Goal: Task Accomplishment & Management: Complete application form

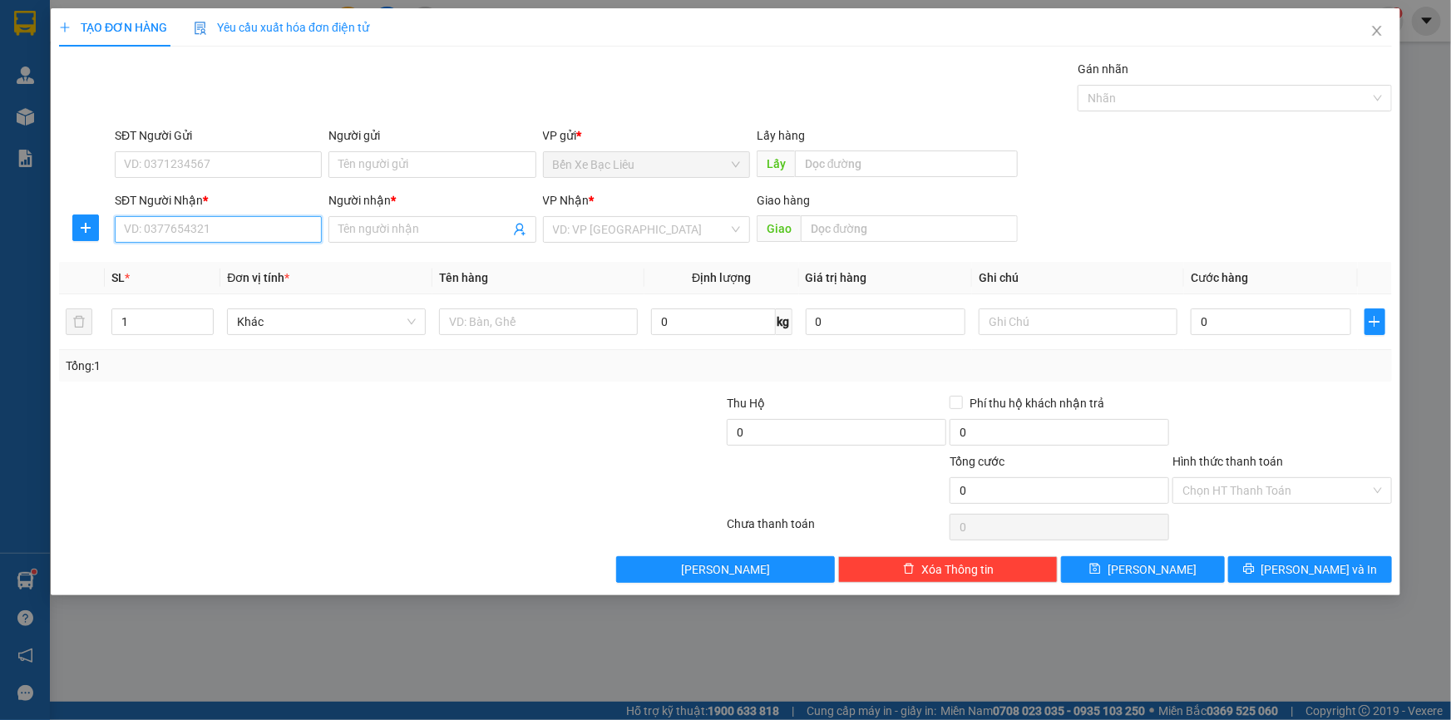
click at [253, 222] on input "SĐT Người Nhận *" at bounding box center [218, 229] width 207 height 27
click at [175, 258] on div "0935127272 - OANH" at bounding box center [218, 263] width 187 height 18
type input "0935127272"
type input "OANH"
type input "360.000"
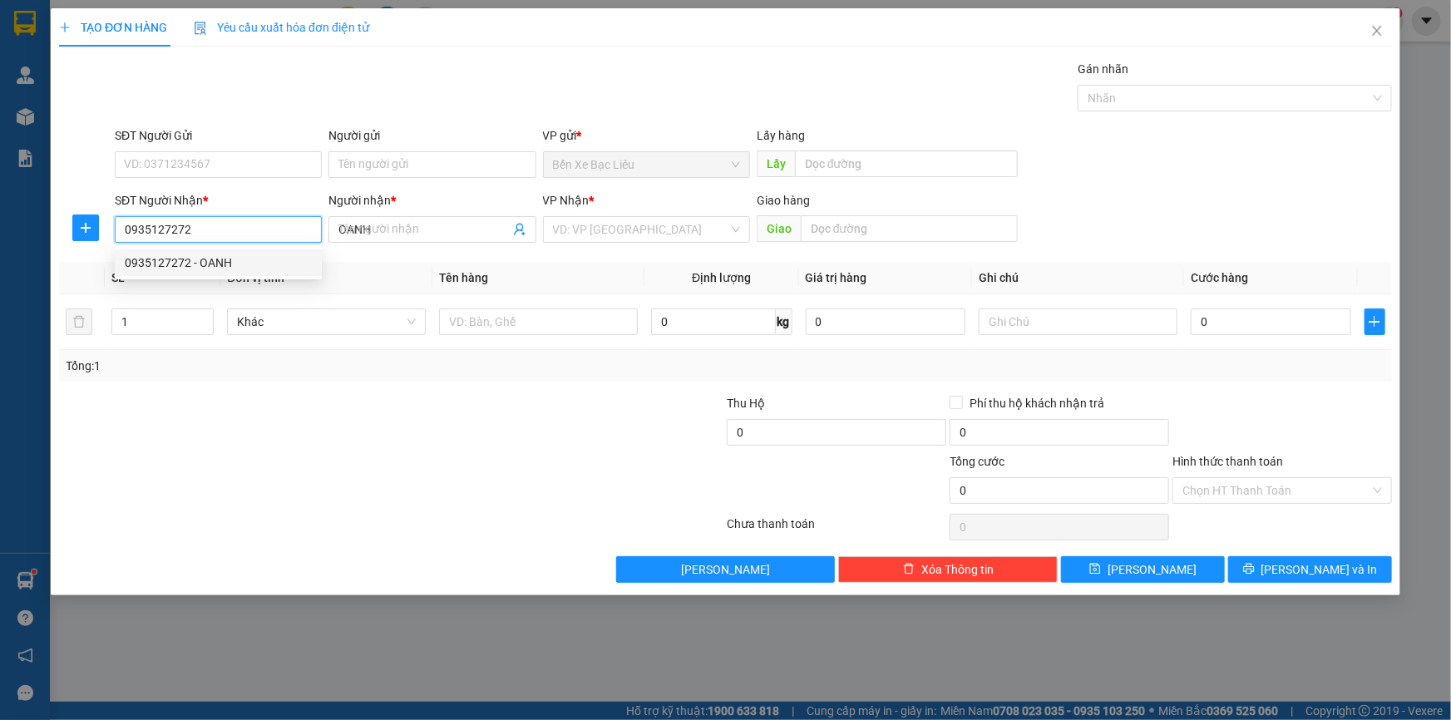
type input "360.000"
type input "0935127272"
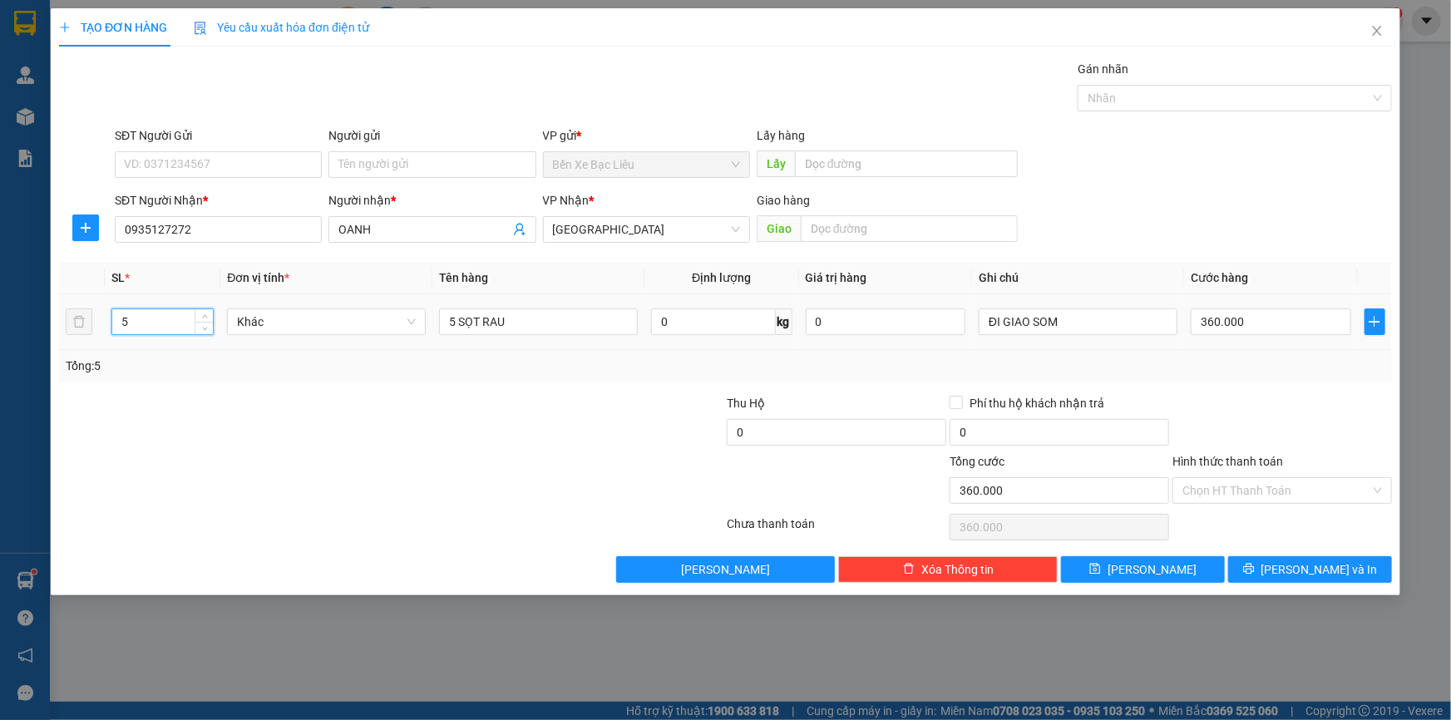
click at [146, 330] on input "5" at bounding box center [162, 321] width 101 height 25
type input "3"
click at [454, 318] on input "5 SỌT RAU" at bounding box center [538, 321] width 199 height 27
type input "0"
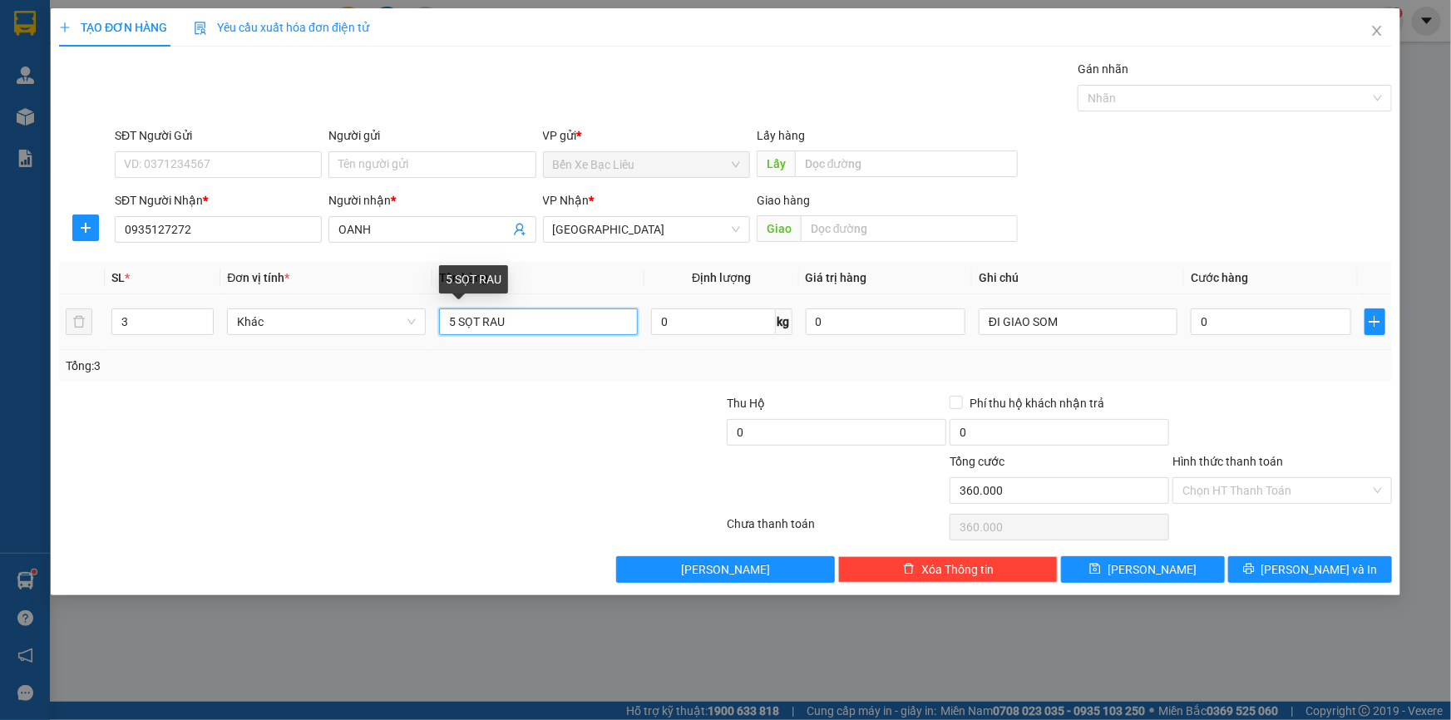
type input "0"
type input "3 SỌT RAU"
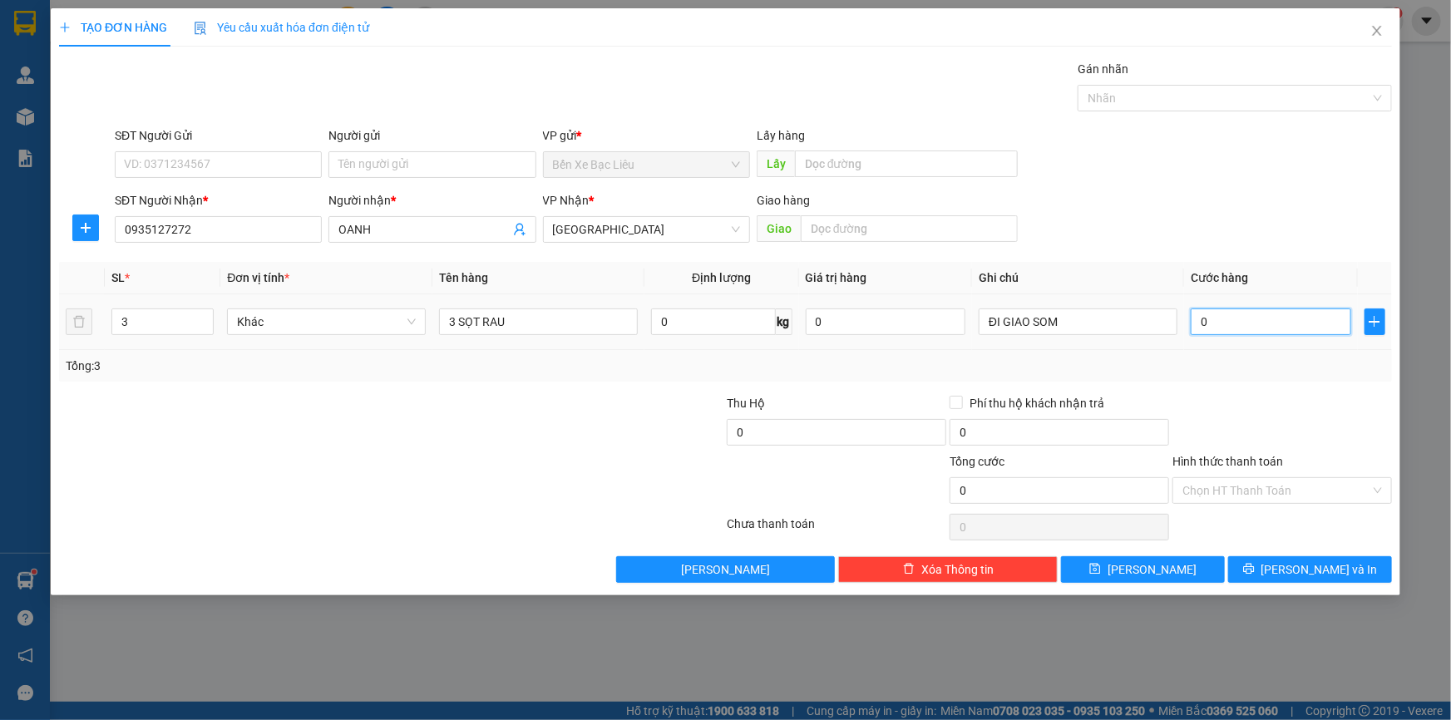
click at [1212, 316] on input "0" at bounding box center [1270, 321] width 160 height 27
type input "2"
type input "24"
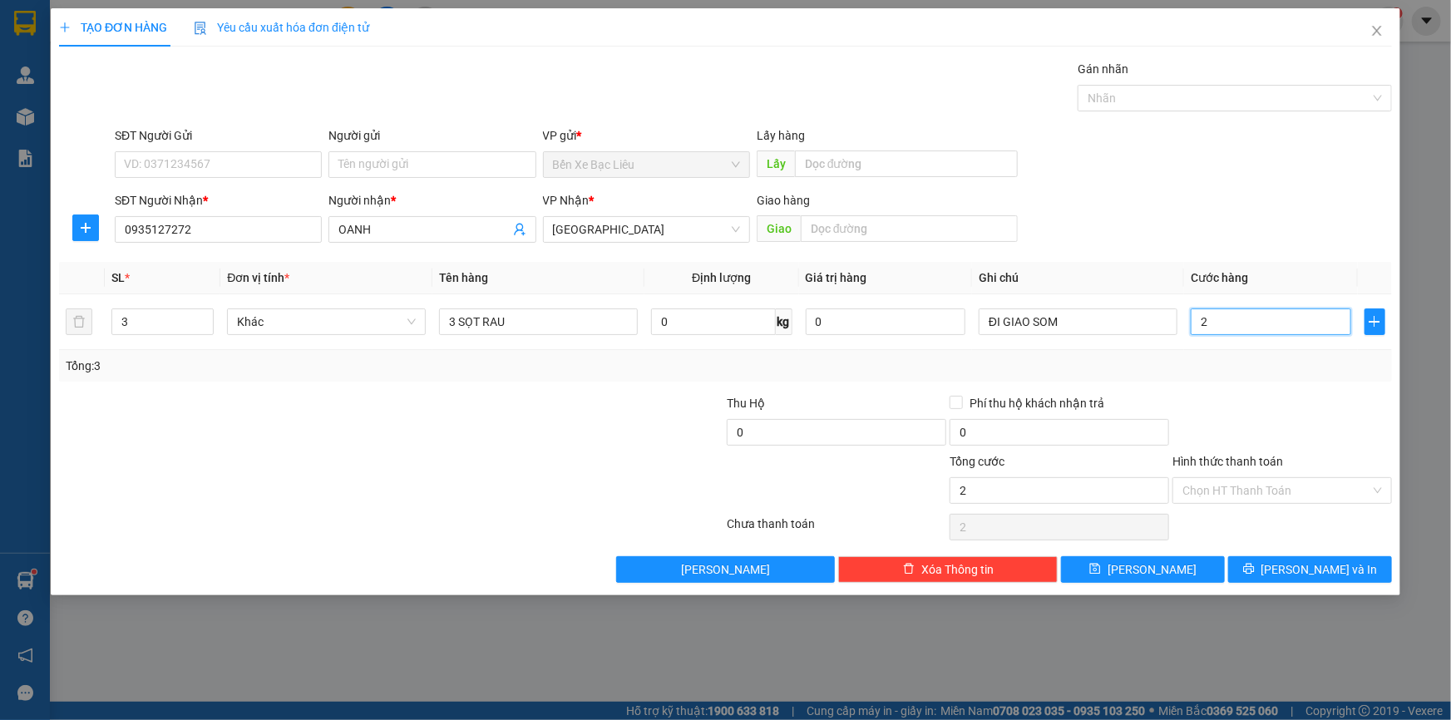
type input "24"
type input "240"
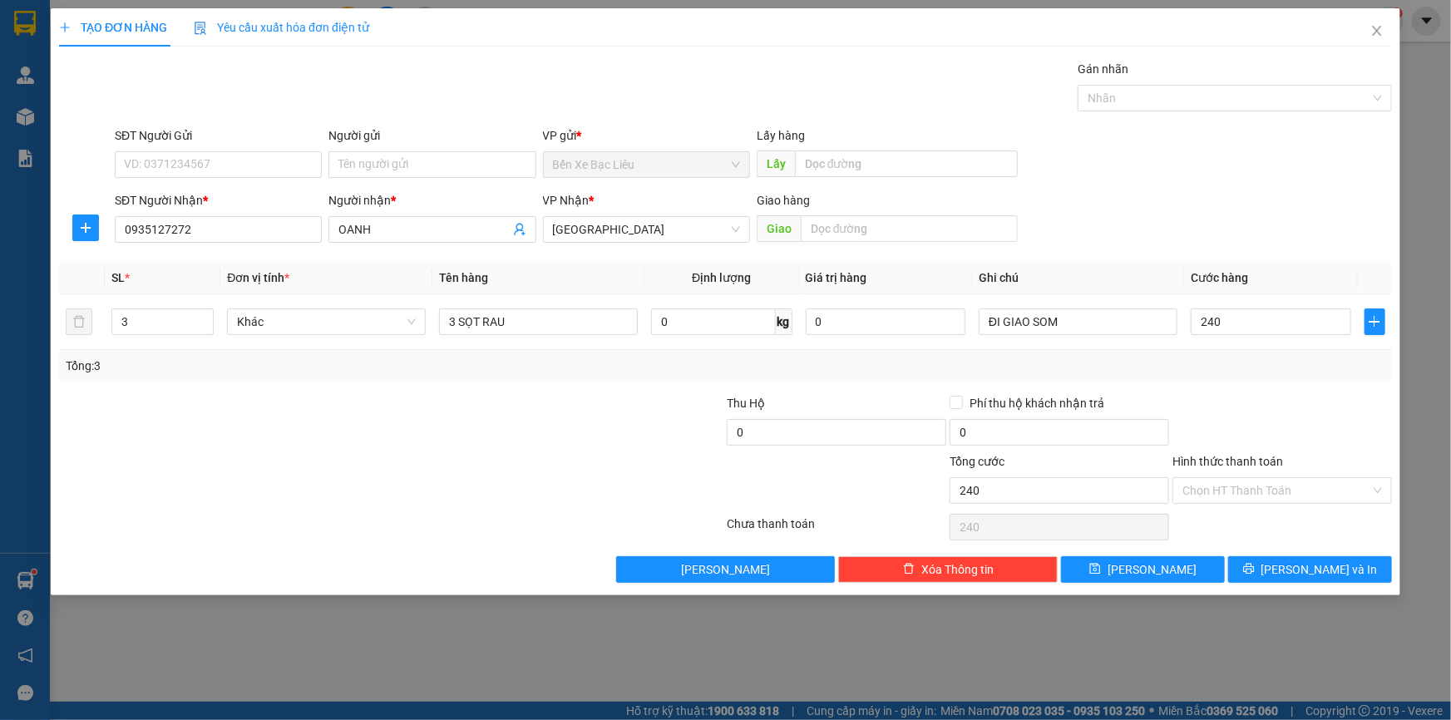
type input "240.000"
click at [1210, 374] on div "Tổng: 3" at bounding box center [725, 366] width 1333 height 32
click at [1247, 493] on input "Hình thức thanh toán" at bounding box center [1276, 490] width 188 height 25
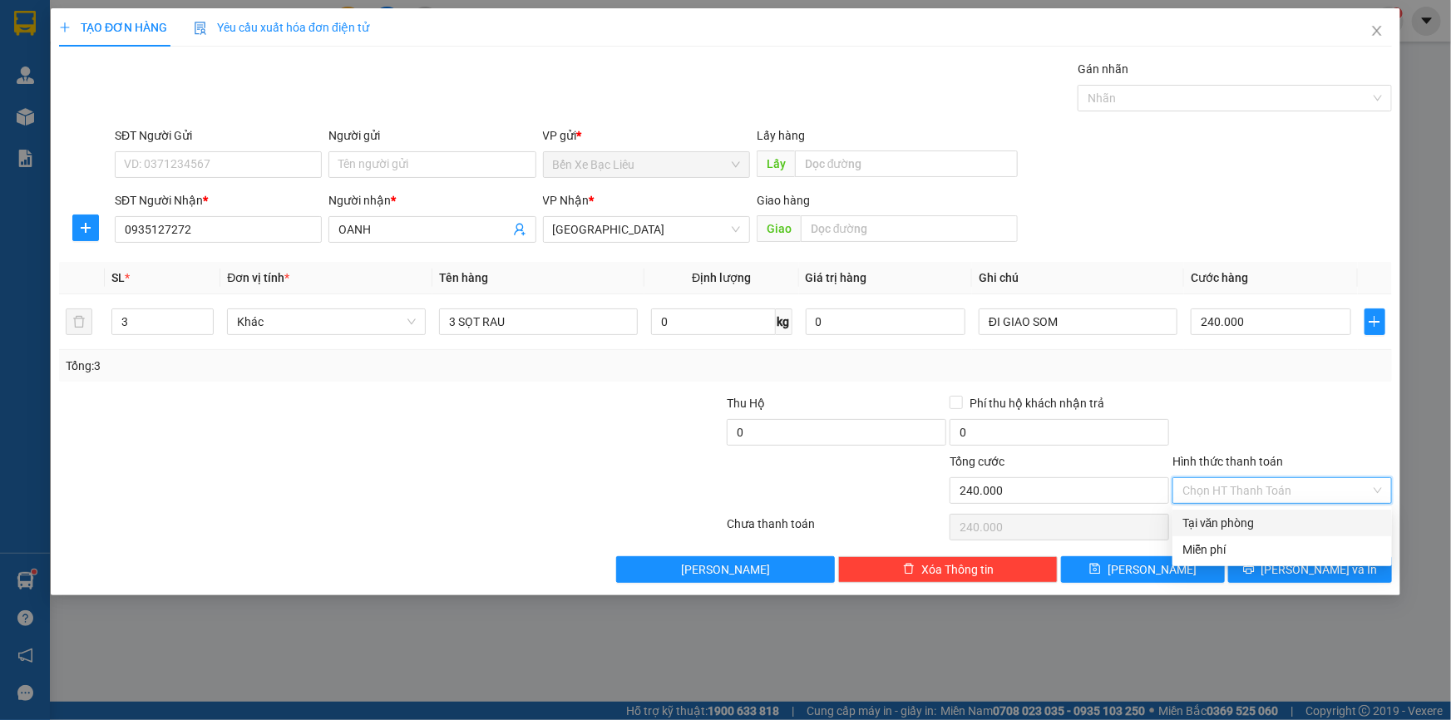
click at [1225, 521] on div "Tại văn phòng" at bounding box center [1282, 523] width 200 height 18
type input "0"
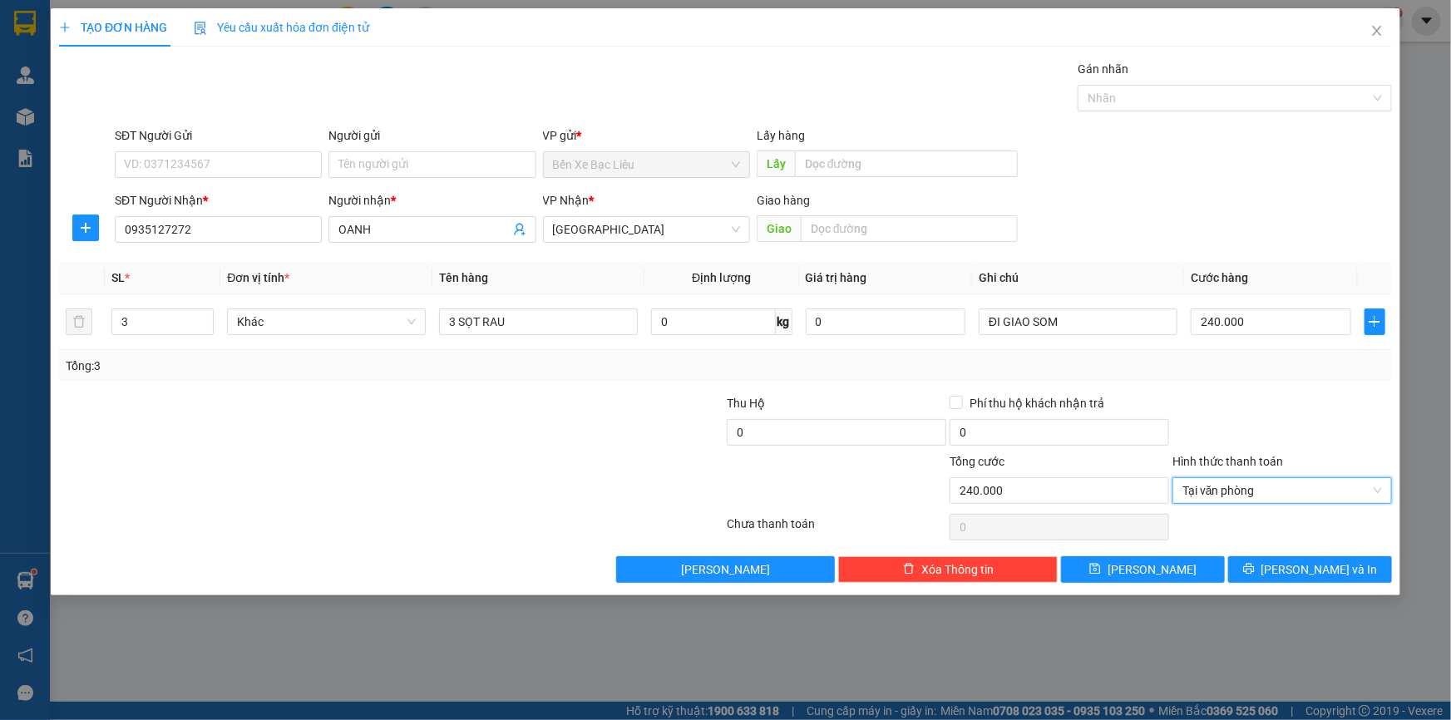
click at [1397, 615] on div "TẠO ĐƠN HÀNG Yêu cầu xuất hóa đơn điện tử Transit Pickup Surcharge Ids Transit …" at bounding box center [725, 360] width 1451 height 720
click at [1297, 566] on span "[PERSON_NAME] và In" at bounding box center [1319, 569] width 116 height 18
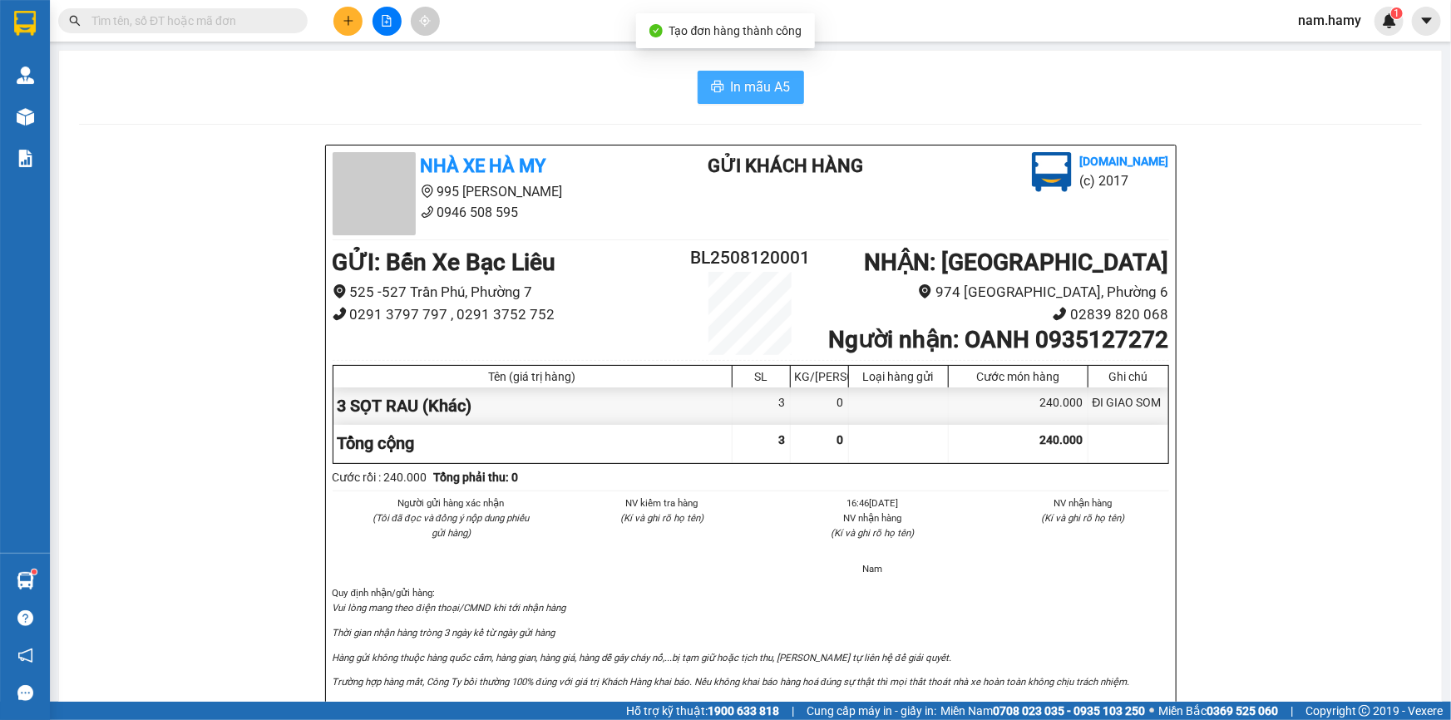
click at [704, 78] on button "In mẫu A5" at bounding box center [750, 87] width 106 height 33
click at [345, 16] on icon "plus" at bounding box center [348, 21] width 12 height 12
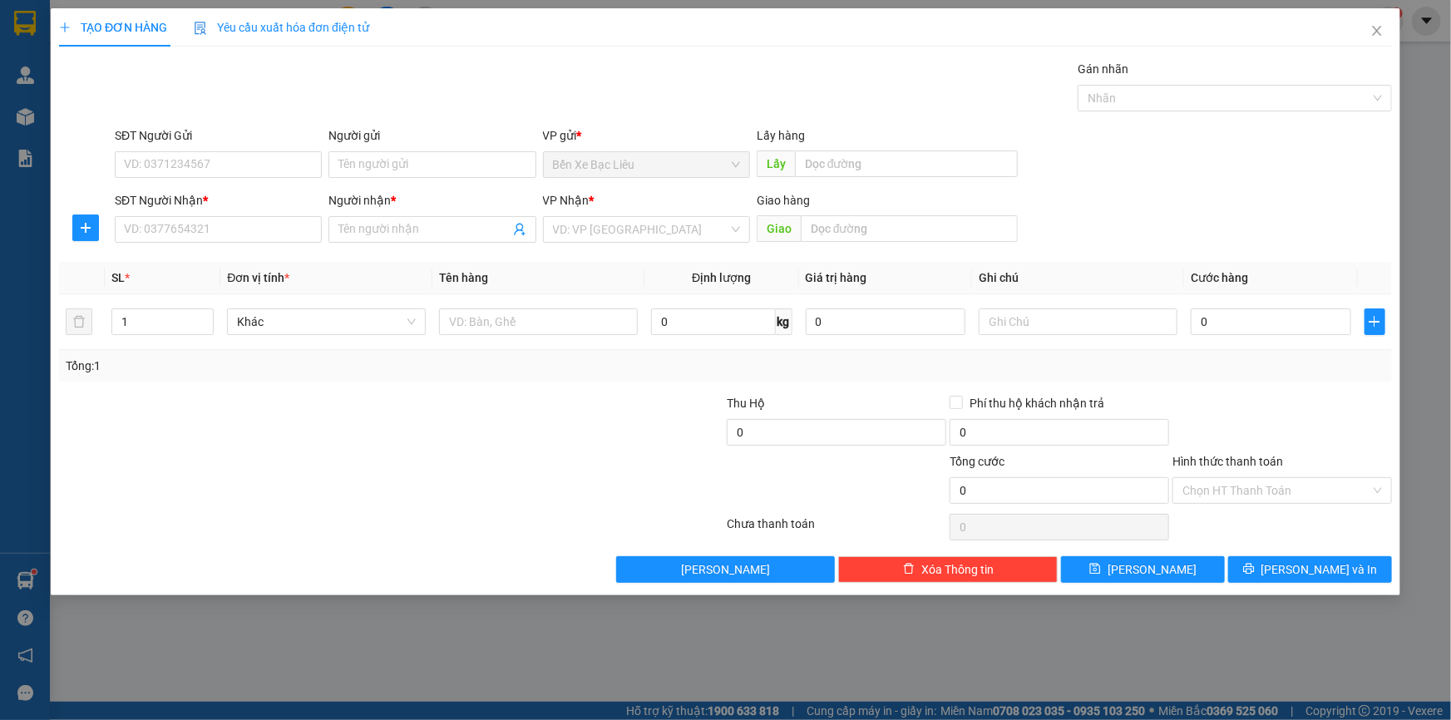
click at [258, 244] on div "SĐT Người Nhận * VD: 0377654321" at bounding box center [218, 220] width 207 height 58
click at [258, 230] on input "SĐT Người Nhận *" at bounding box center [218, 229] width 207 height 27
type input "0908224578"
click at [238, 242] on div "SĐT Người Nhận * 0908224578" at bounding box center [218, 220] width 207 height 58
click at [242, 258] on div "Transit Pickup Surcharge Ids Transit Deliver Surcharge Ids Transit Deliver Surc…" at bounding box center [725, 321] width 1333 height 523
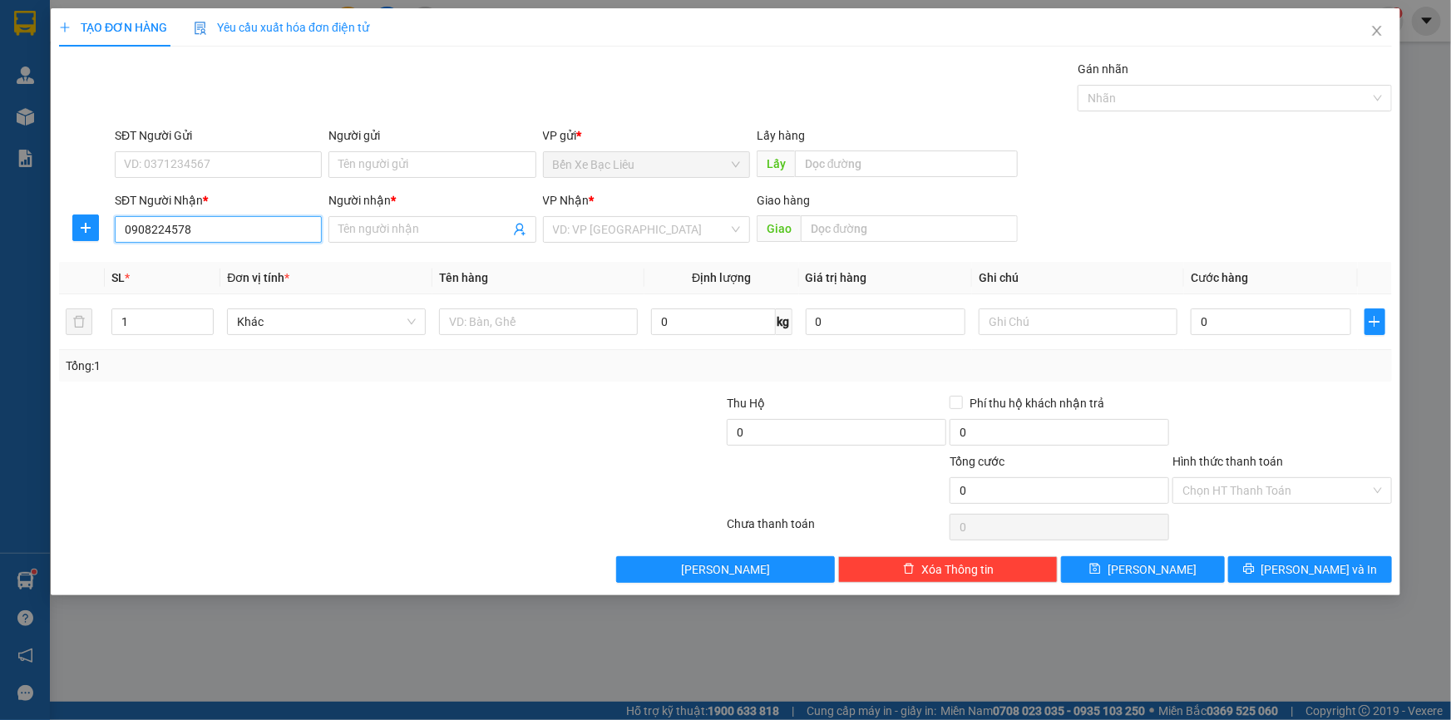
click at [229, 233] on input "0908224578" at bounding box center [218, 229] width 207 height 27
click at [237, 266] on div "0908224578 - THÁI" at bounding box center [218, 263] width 187 height 18
type input "THÁI"
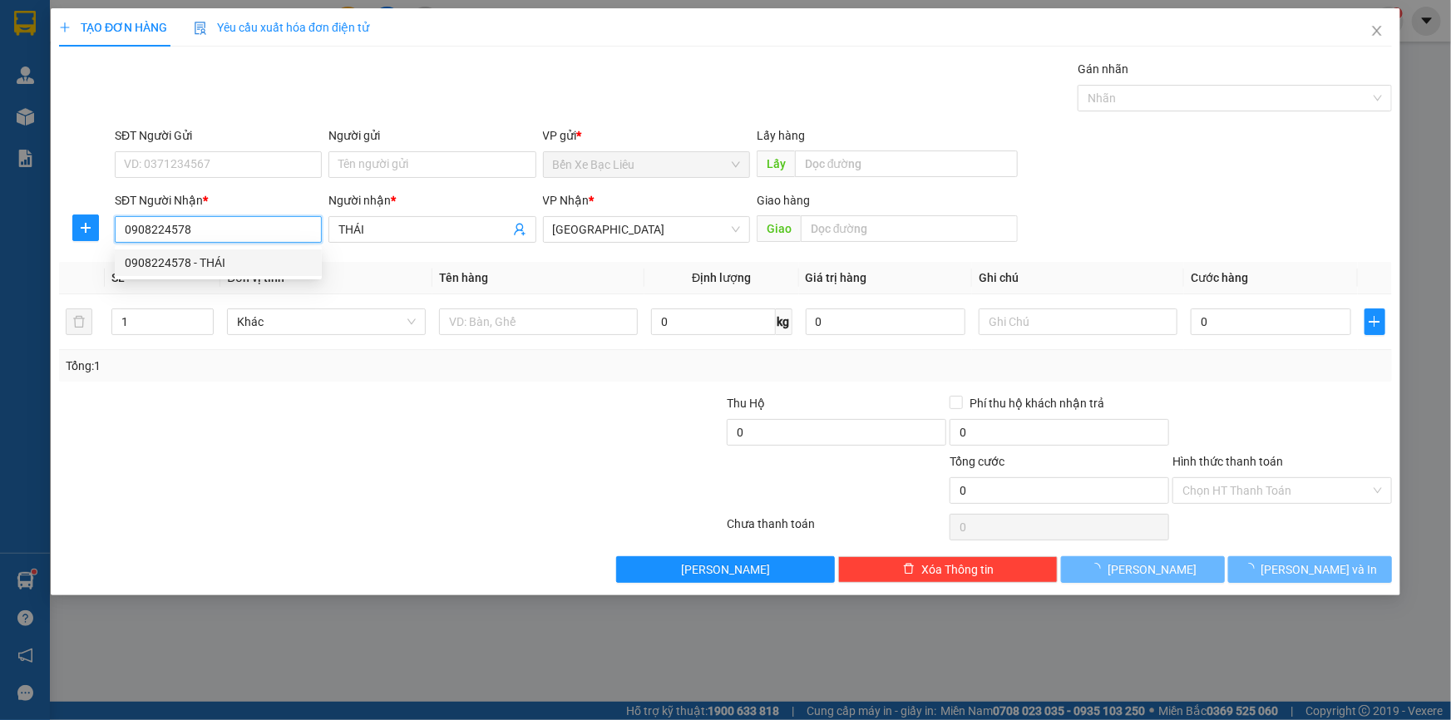
type input "50.000"
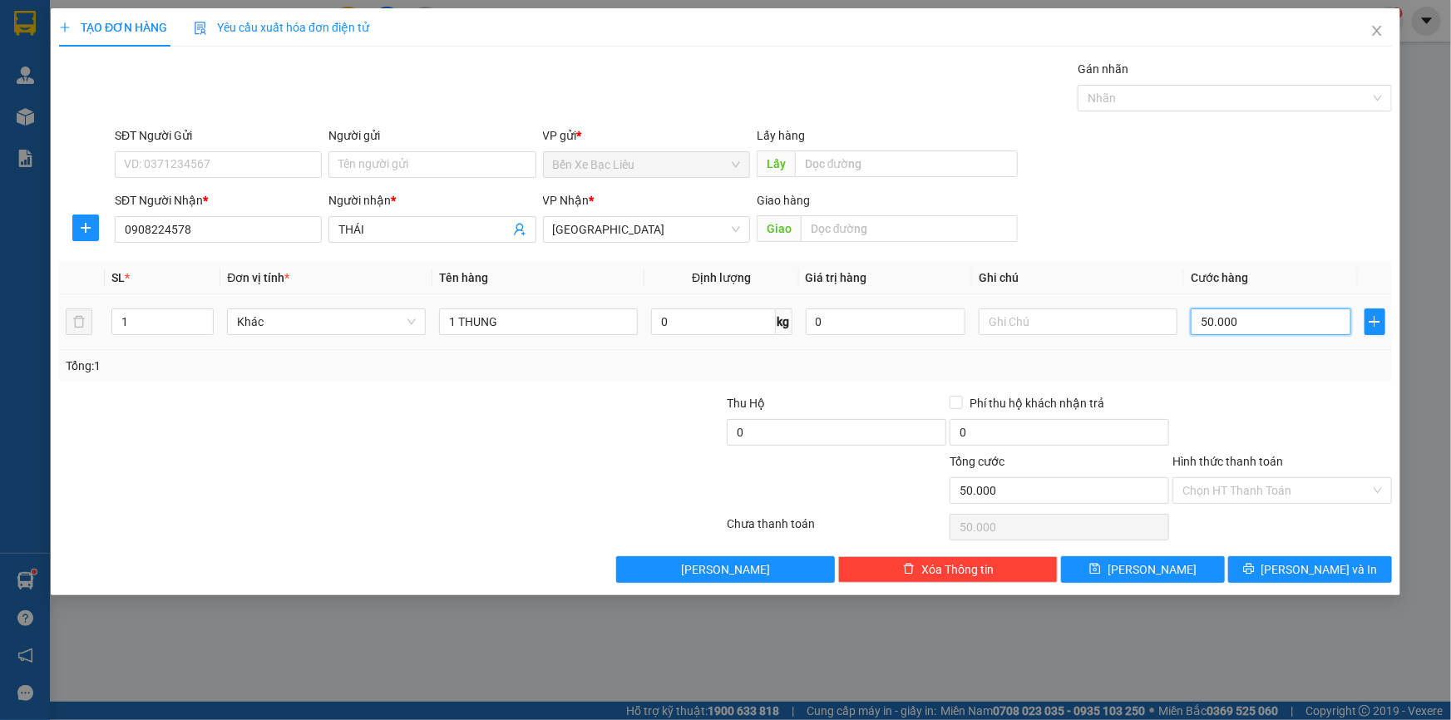
click at [1269, 333] on input "50.000" at bounding box center [1270, 321] width 160 height 27
type input "7"
type input "70"
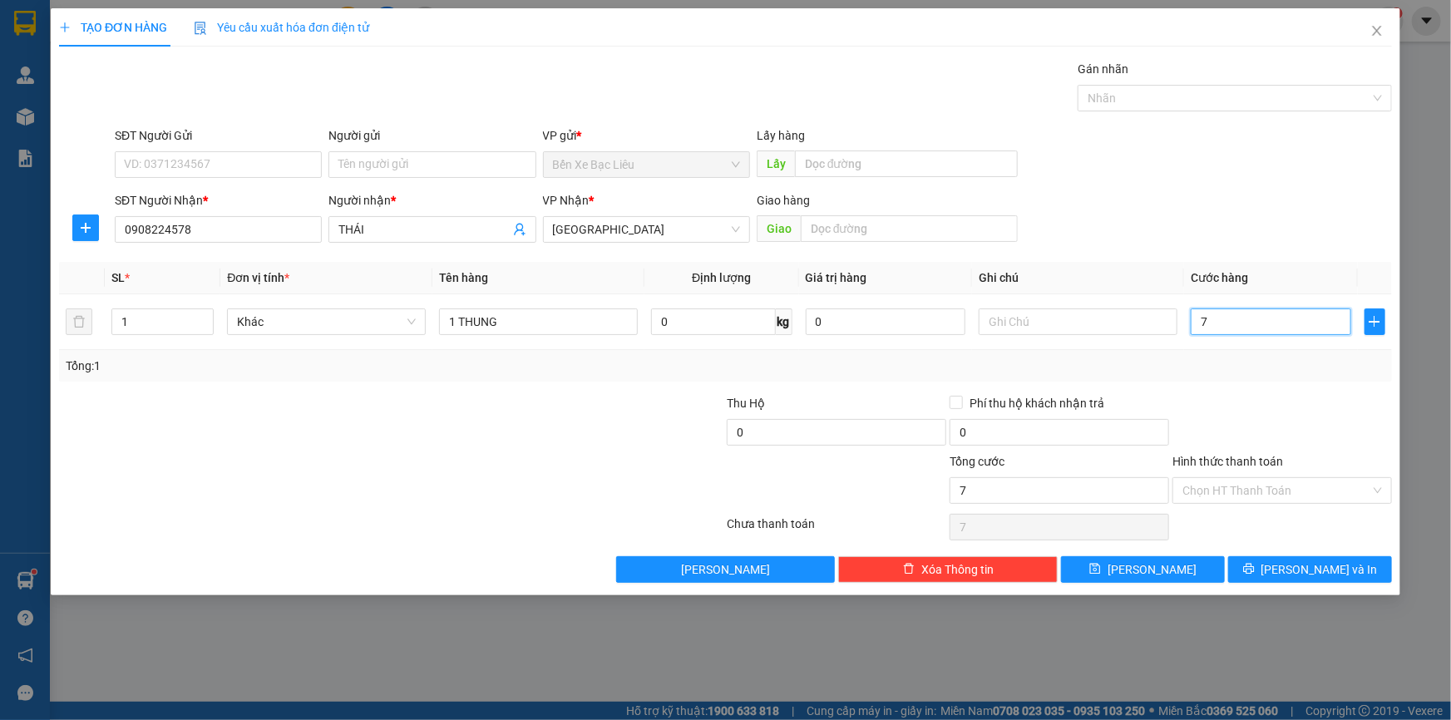
type input "70"
type input "70.000"
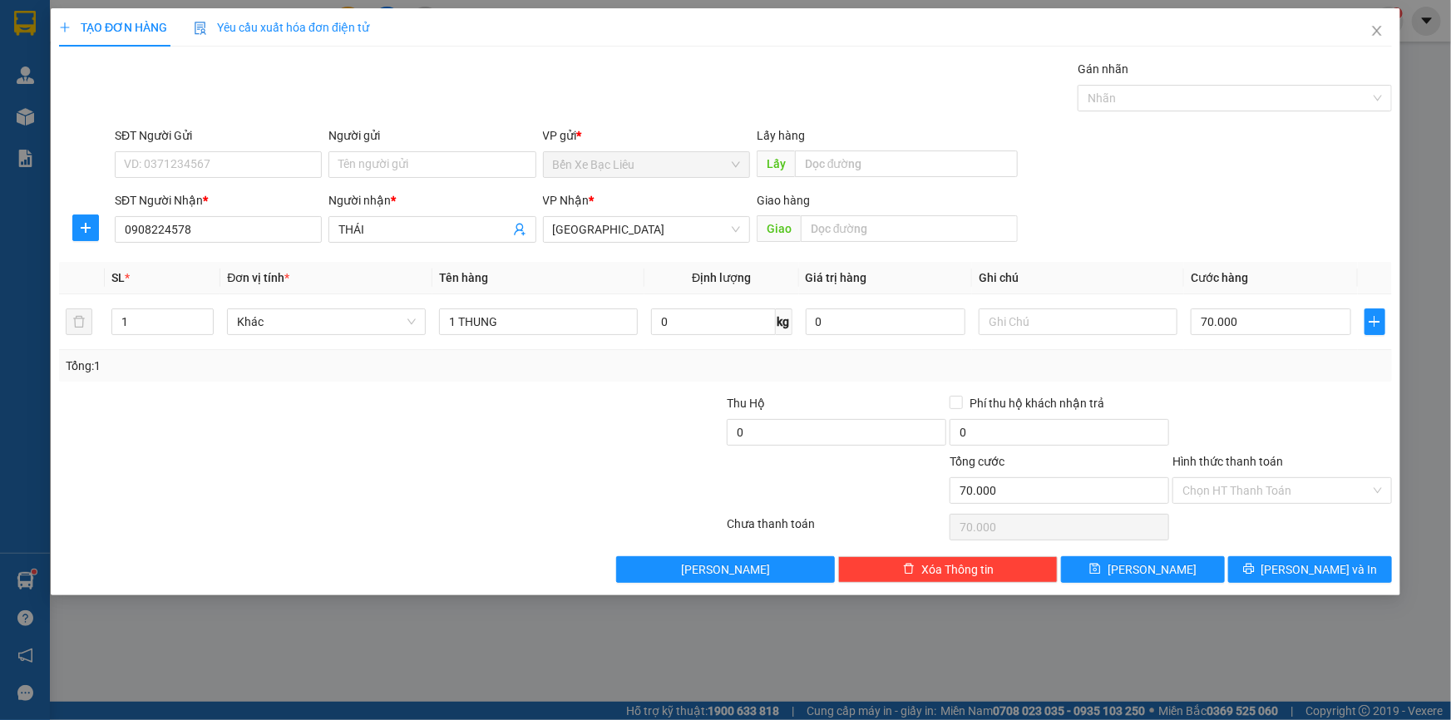
click at [1321, 398] on div at bounding box center [1281, 423] width 223 height 58
click at [1238, 500] on input "Hình thức thanh toán" at bounding box center [1276, 490] width 188 height 25
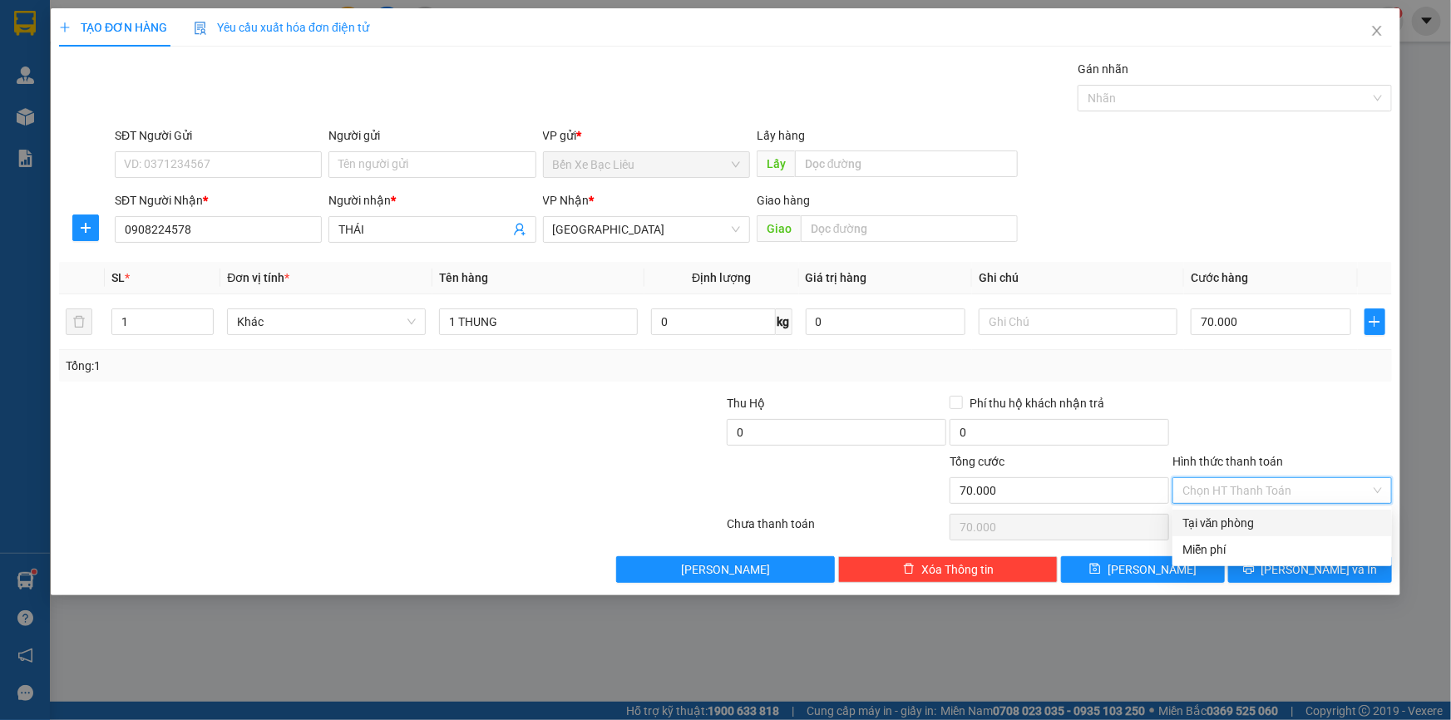
click at [1240, 515] on div "Tại văn phòng" at bounding box center [1282, 523] width 200 height 18
type input "0"
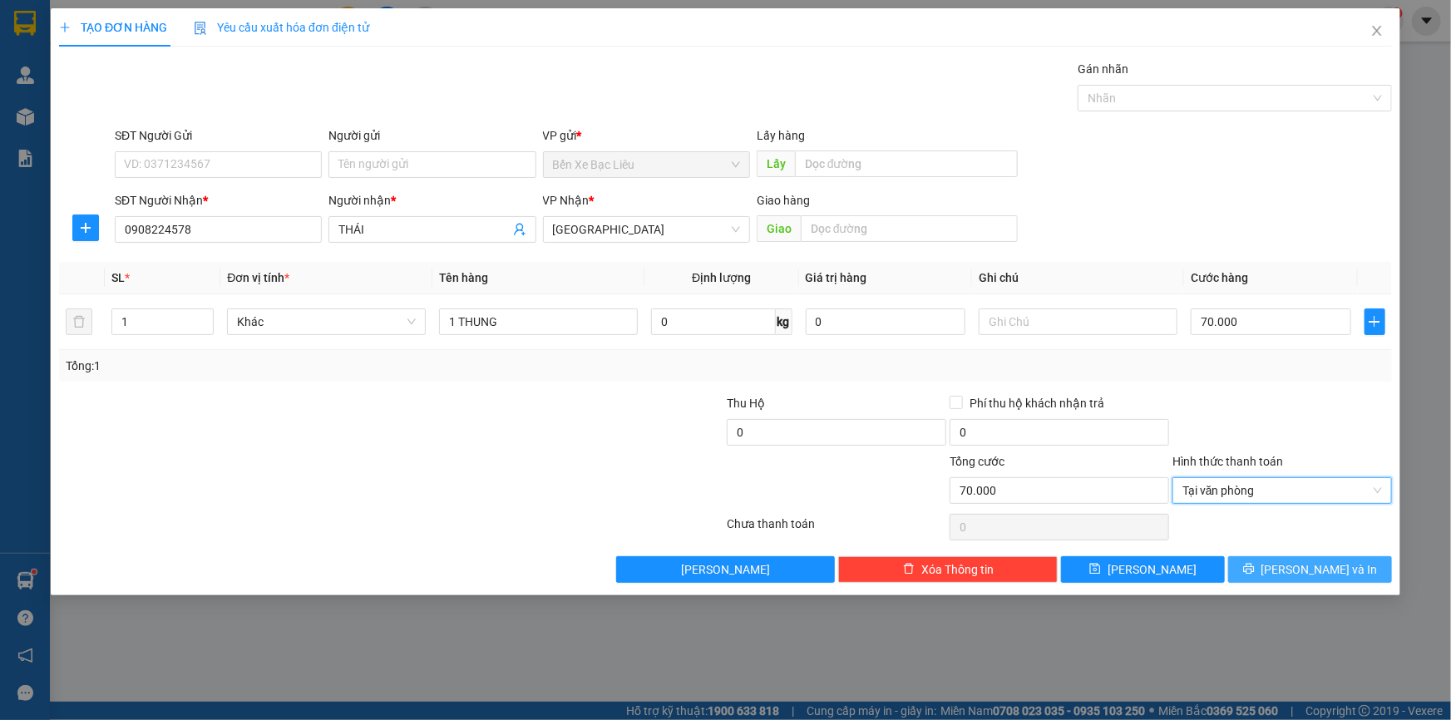
click at [1303, 572] on span "[PERSON_NAME] và In" at bounding box center [1319, 569] width 116 height 18
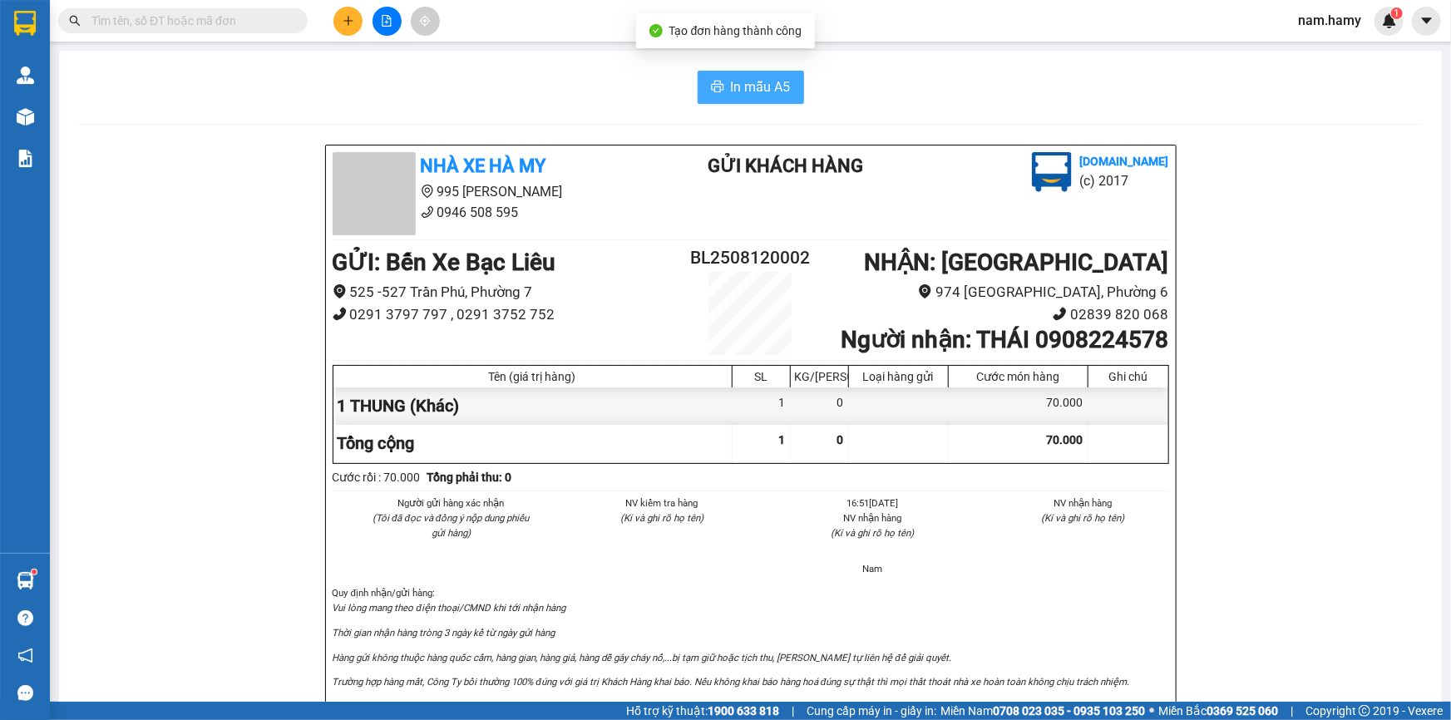
click at [764, 96] on span "In mẫu A5" at bounding box center [761, 86] width 60 height 21
click at [1132, 608] on p "Vui lòng mang theo điện thoại/CMND khi tới nhận hàng" at bounding box center [751, 607] width 836 height 15
click at [201, 20] on input "text" at bounding box center [189, 21] width 196 height 18
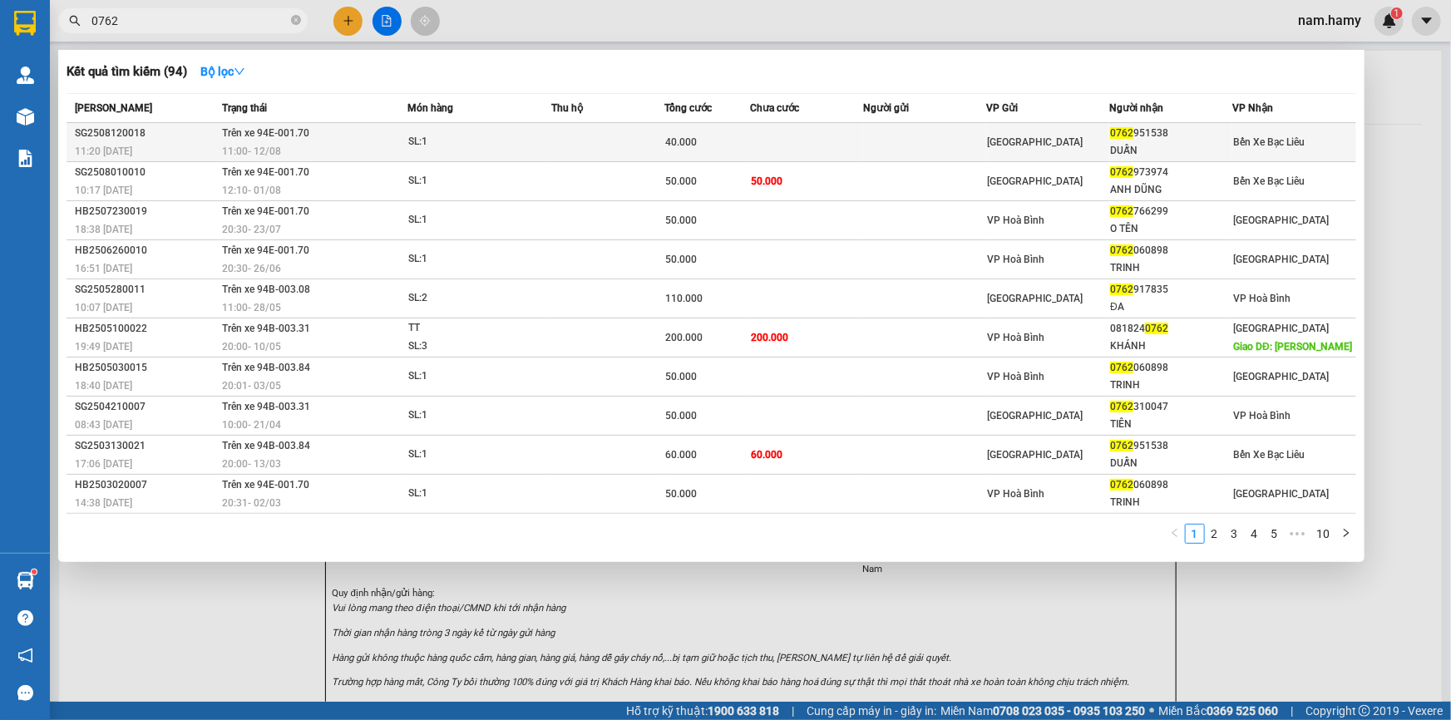
type input "0762"
click at [1044, 152] on td "[GEOGRAPHIC_DATA]" at bounding box center [1047, 142] width 123 height 39
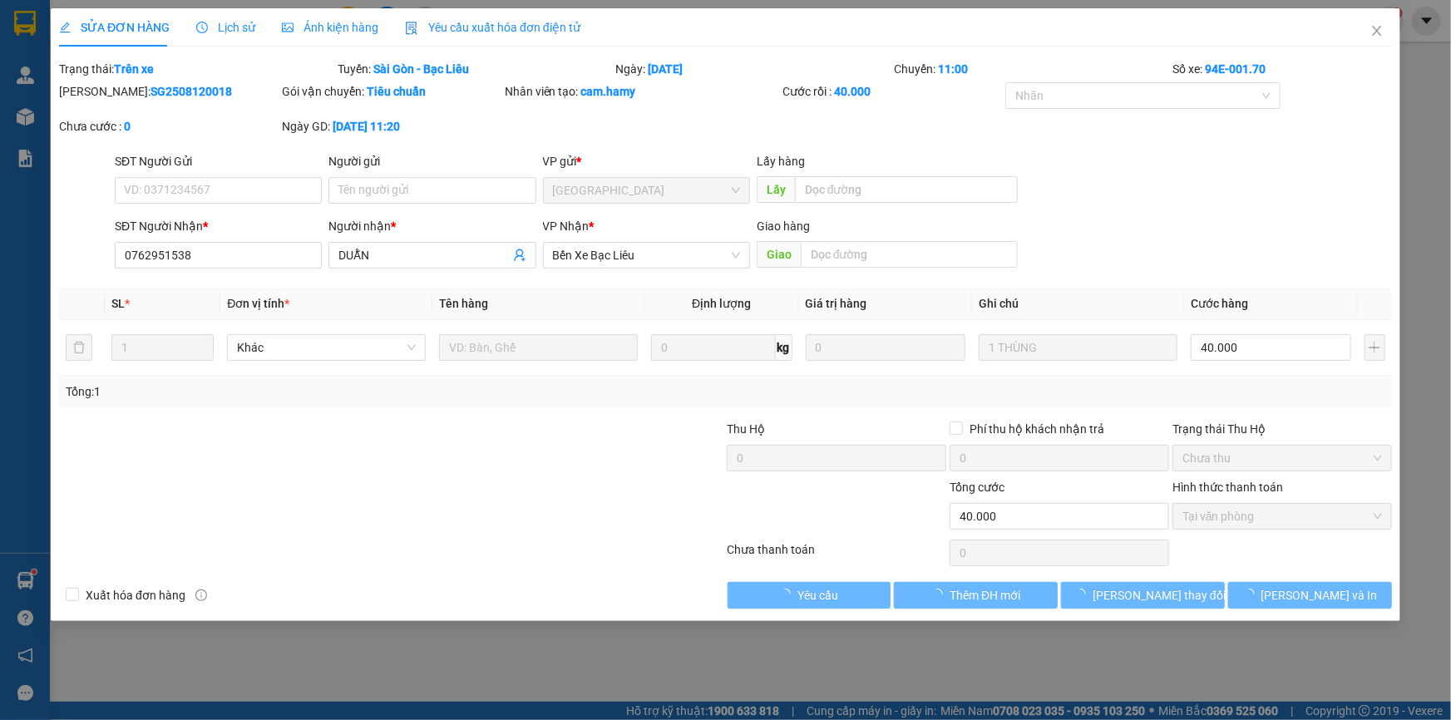
type input "0762951538"
type input "DUẪN"
type input "40.000"
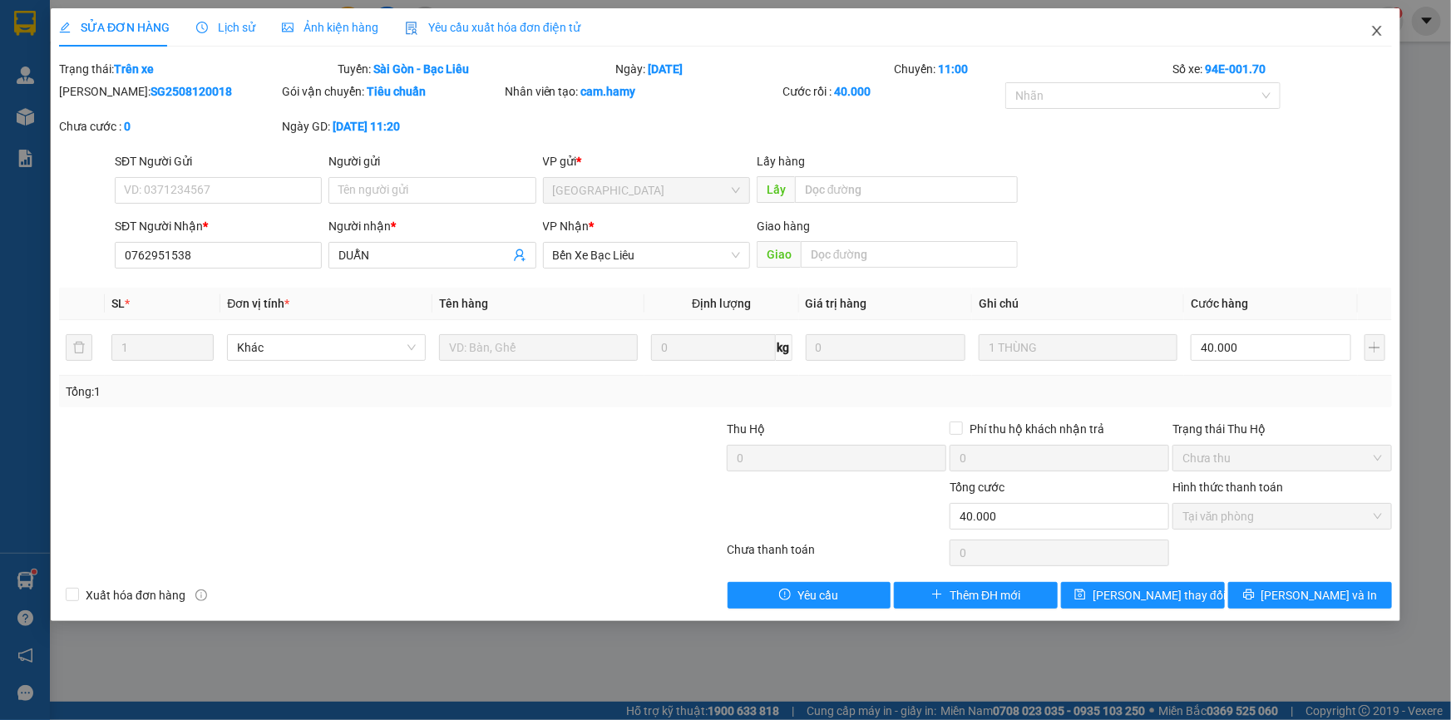
click at [1380, 30] on icon "close" at bounding box center [1376, 30] width 13 height 13
